Goal: Find specific page/section: Find specific page/section

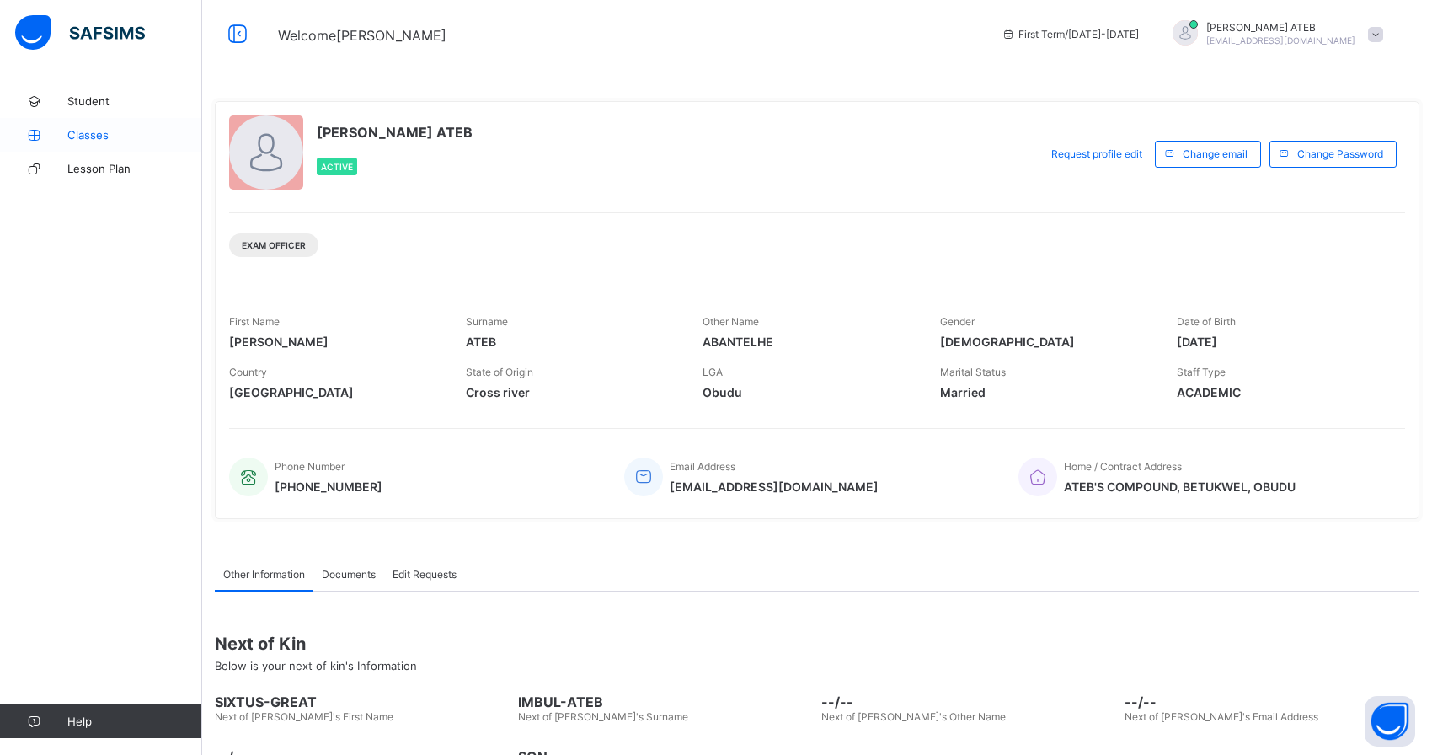
click at [101, 128] on span "Classes" at bounding box center [134, 134] width 135 height 13
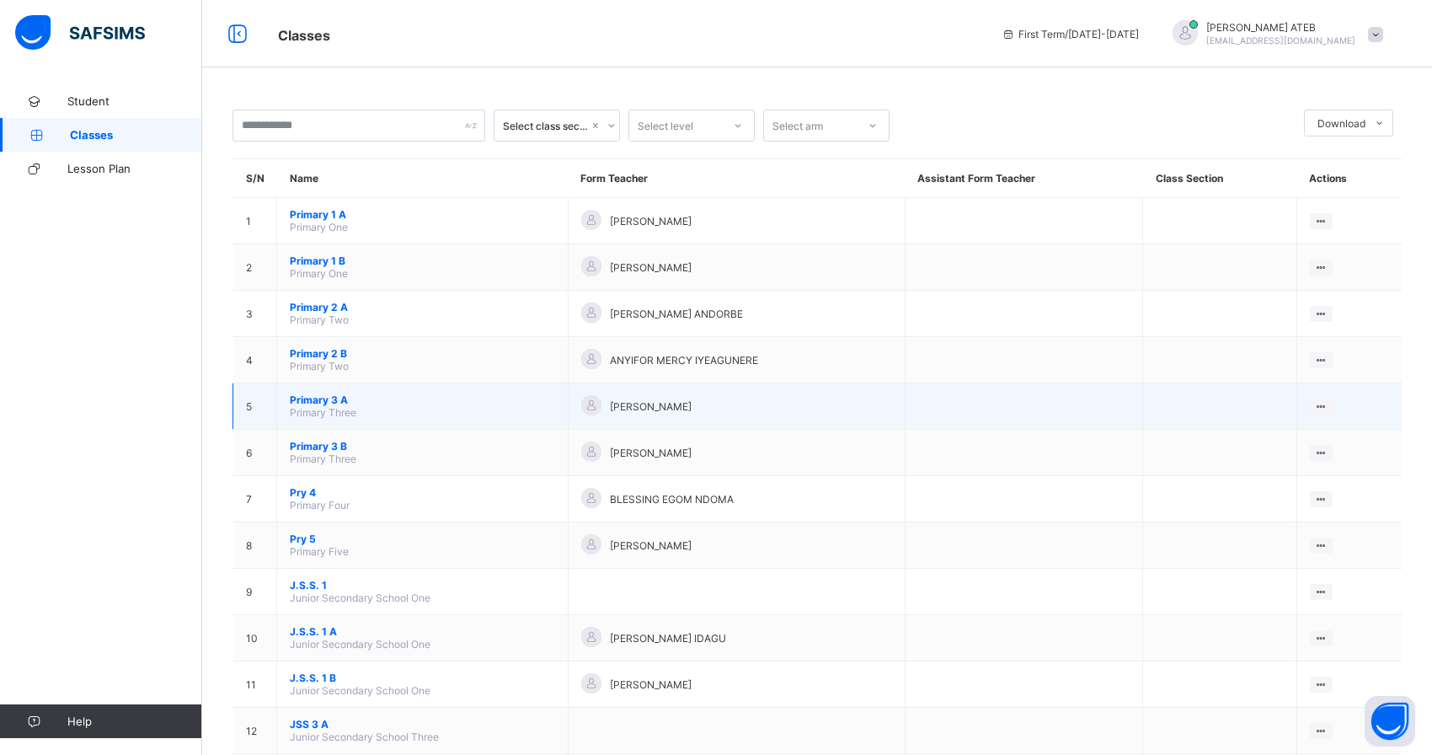
click at [364, 393] on span "Primary 3 A" at bounding box center [422, 399] width 265 height 13
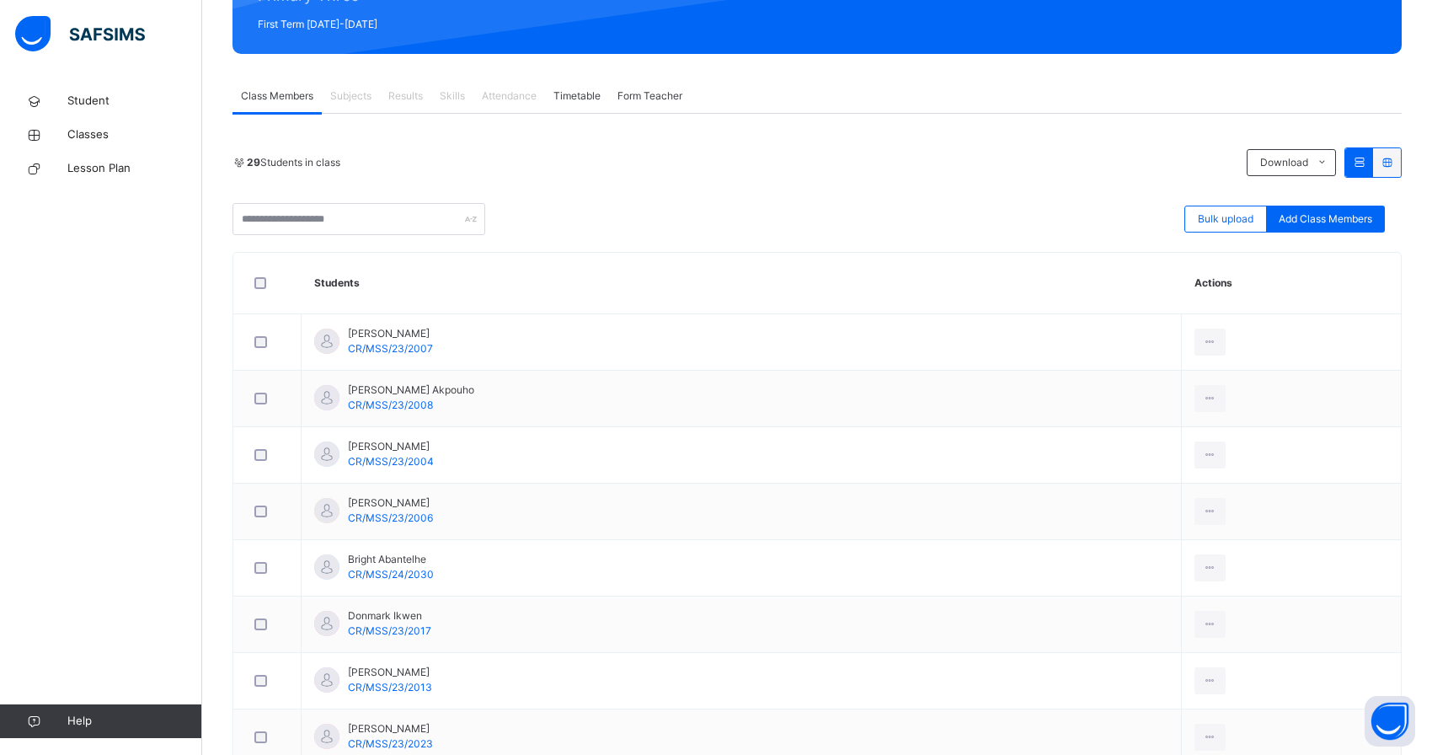
scroll to position [259, 0]
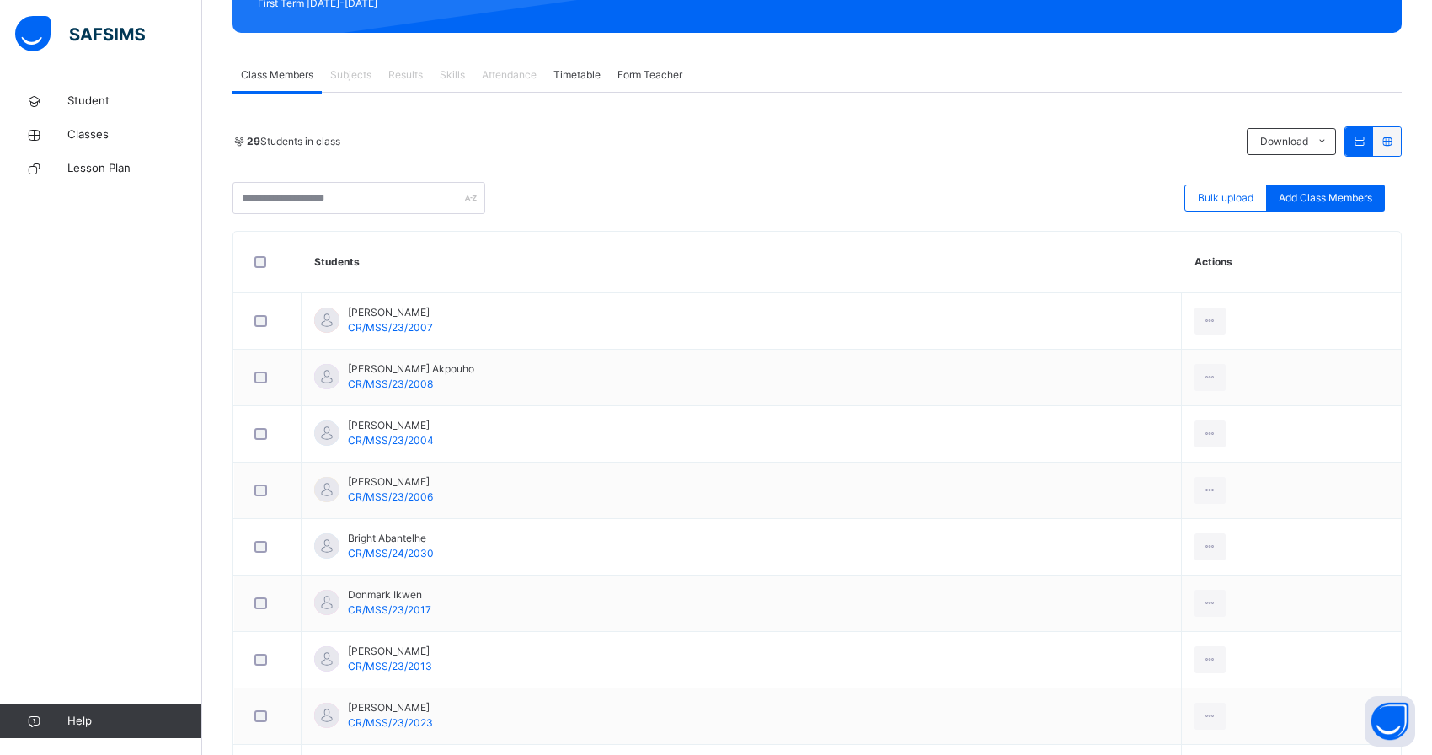
drag, startPoint x: 169, startPoint y: 257, endPoint x: 176, endPoint y: 328, distance: 71.9
click at [176, 328] on div "Student Classes Lesson Plan Help" at bounding box center [101, 410] width 202 height 687
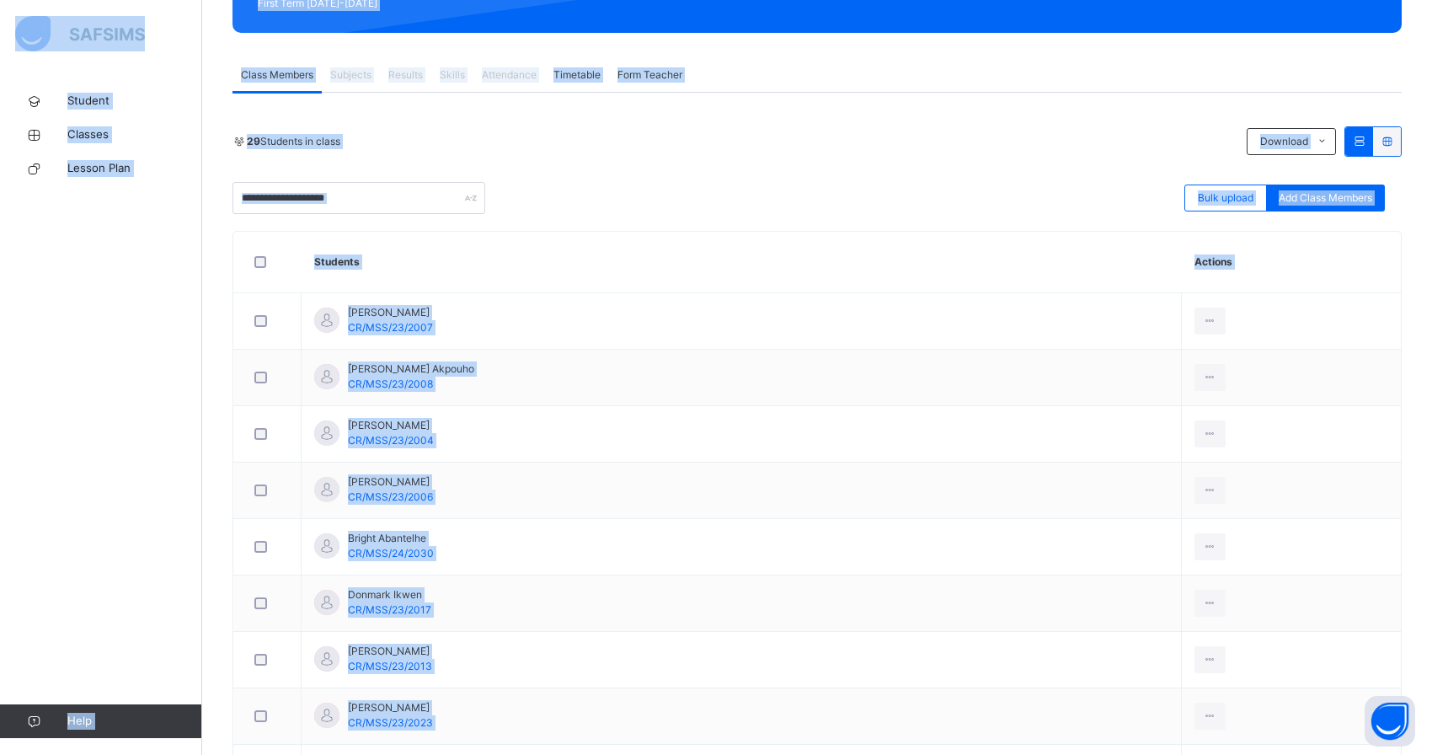
click at [105, 345] on div "Student Classes Lesson Plan Help" at bounding box center [101, 410] width 202 height 687
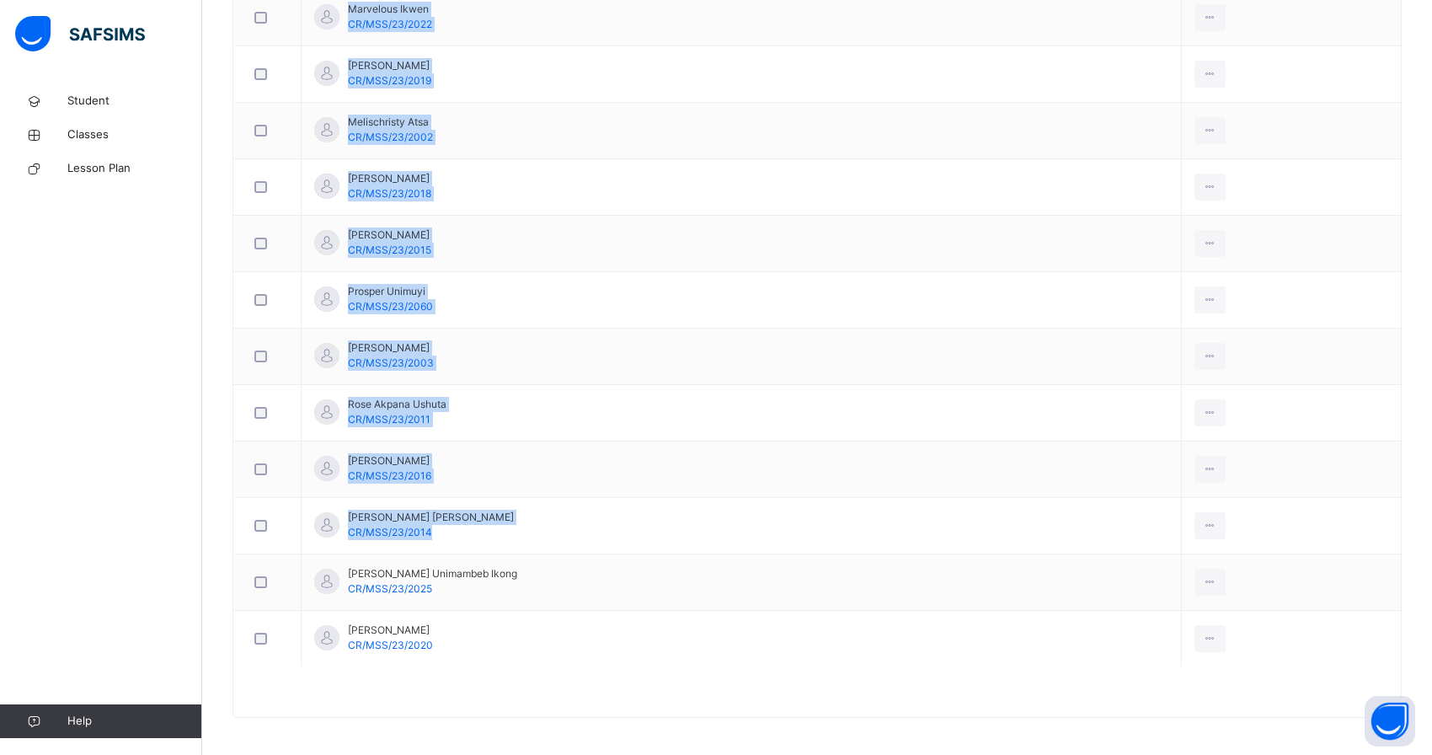
scroll to position [1522, 0]
drag, startPoint x: 328, startPoint y: 278, endPoint x: 531, endPoint y: 668, distance: 440.0
copy table "dents Actions [PERSON_NAME]/MSS/23/2007 View Profile Remove from Class Transfer…"
